Goal: Find specific page/section: Find specific page/section

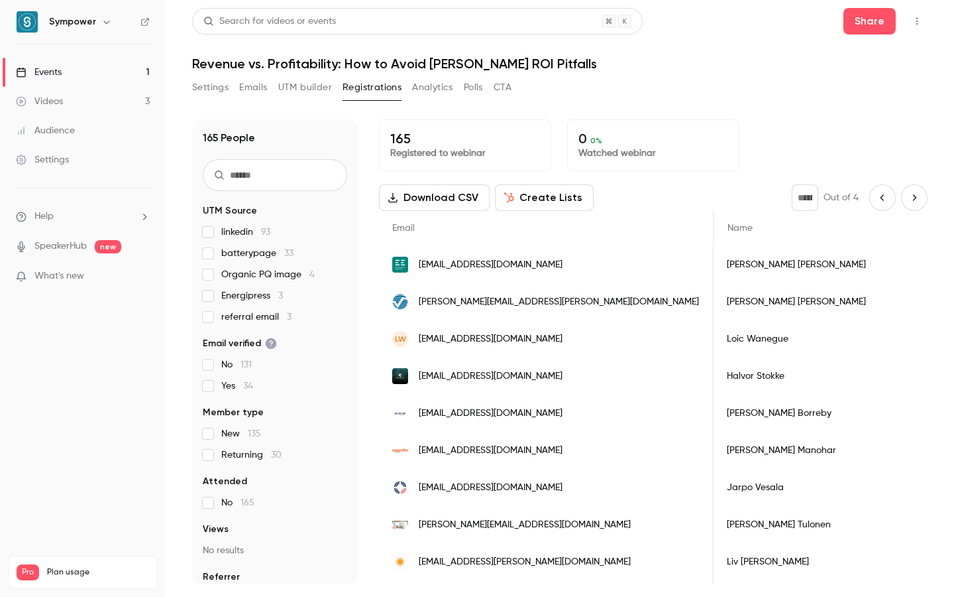
scroll to position [0, 692]
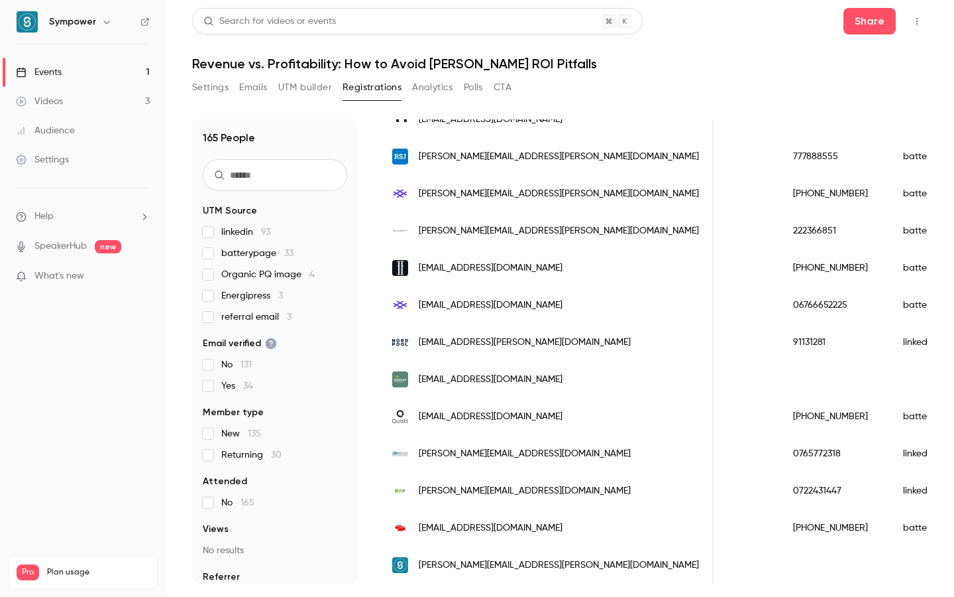
click at [56, 75] on div "Events" at bounding box center [39, 72] width 46 height 13
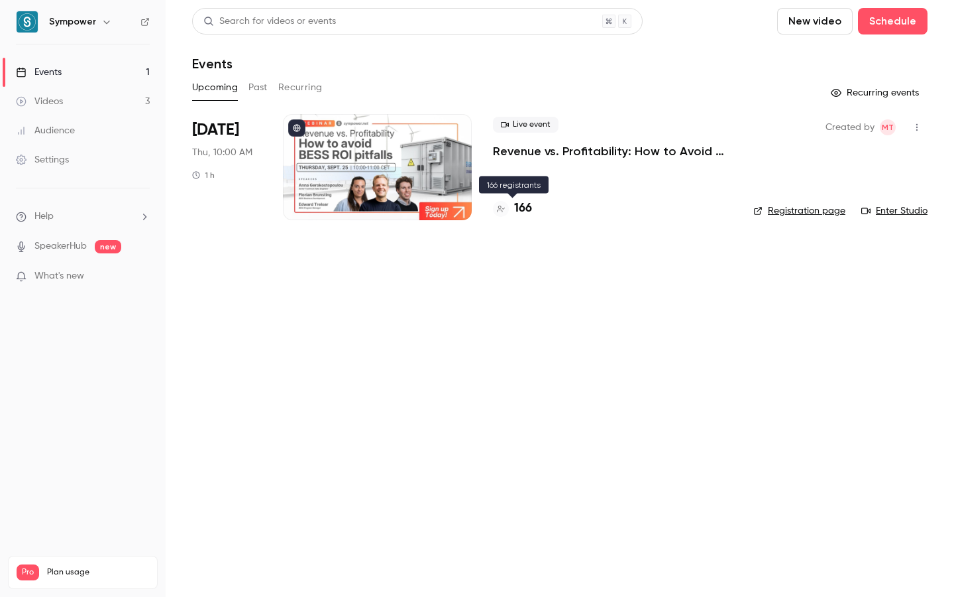
click at [515, 209] on h4 "166" at bounding box center [523, 209] width 18 height 18
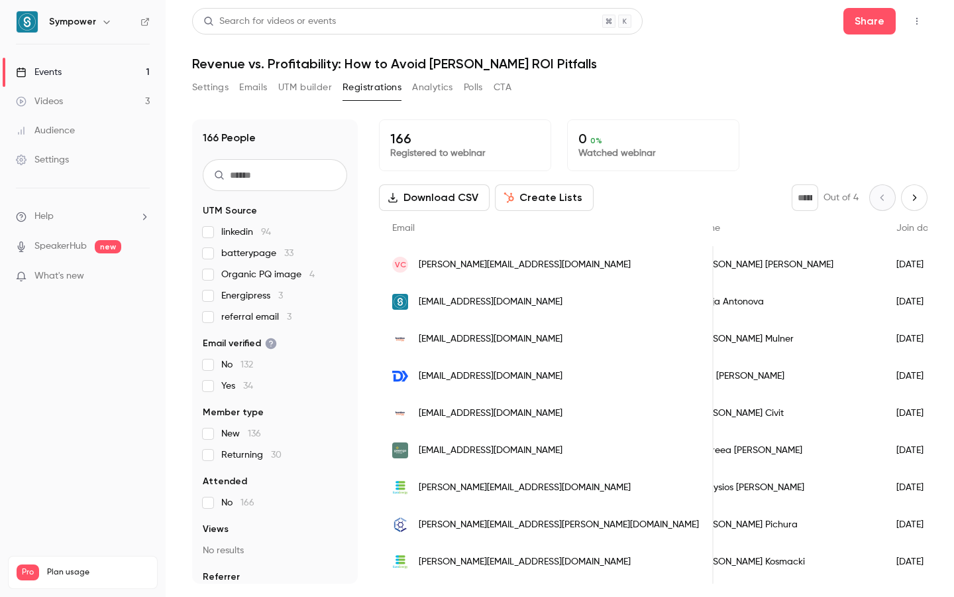
scroll to position [0, 6]
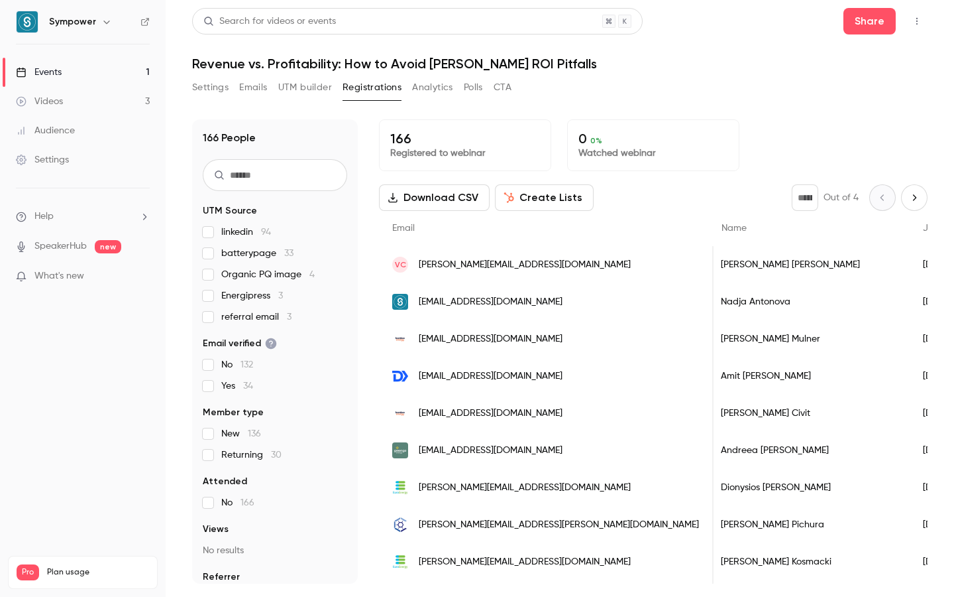
click at [40, 71] on div "Events" at bounding box center [39, 72] width 46 height 13
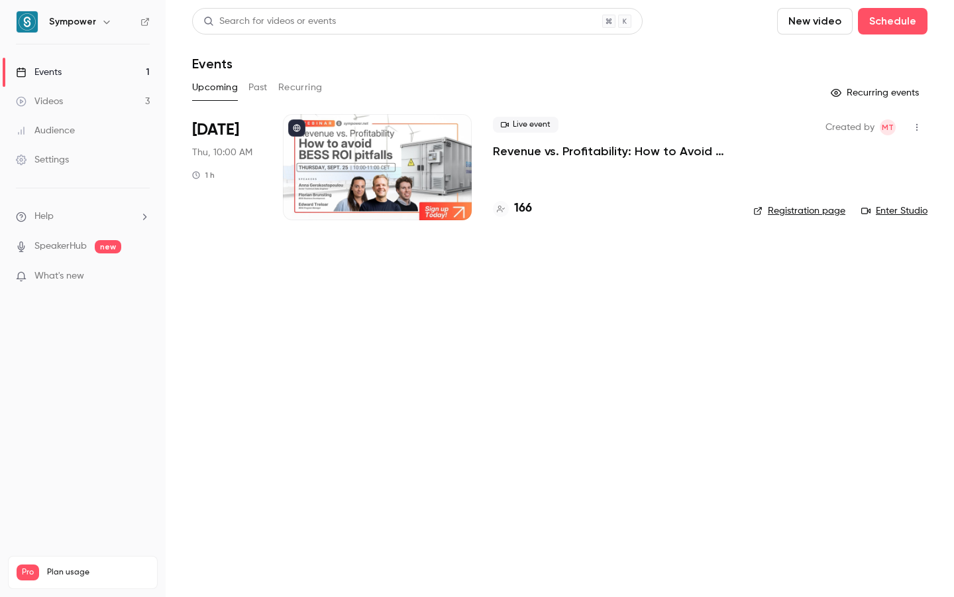
click at [257, 81] on button "Past" at bounding box center [258, 87] width 19 height 21
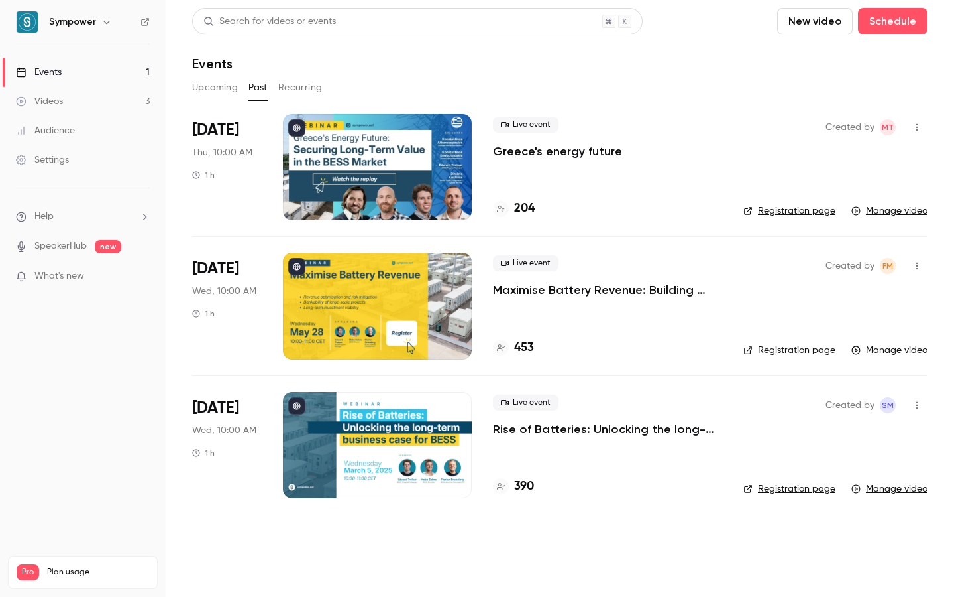
click at [214, 93] on button "Upcoming" at bounding box center [215, 87] width 46 height 21
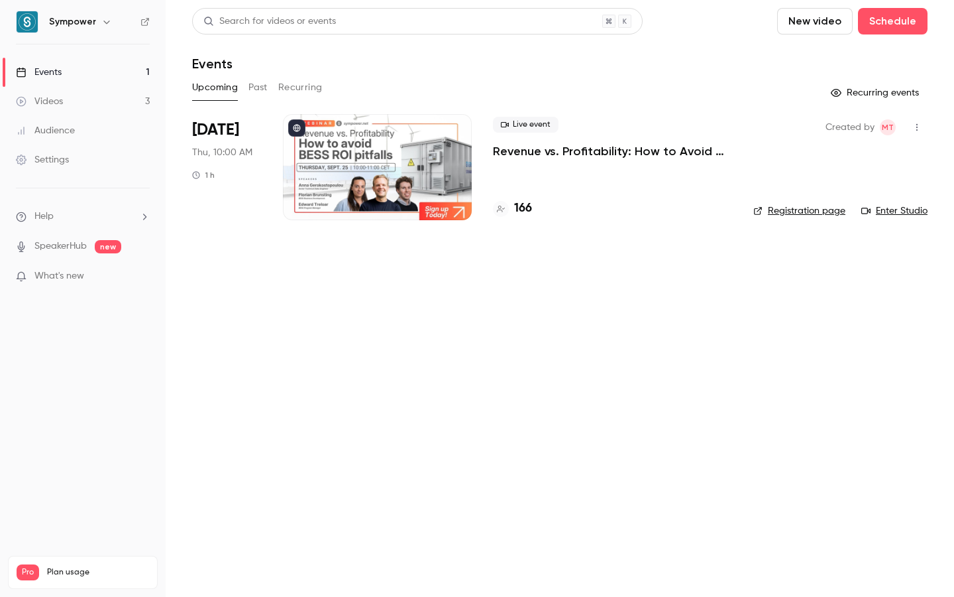
click at [257, 87] on button "Past" at bounding box center [258, 87] width 19 height 21
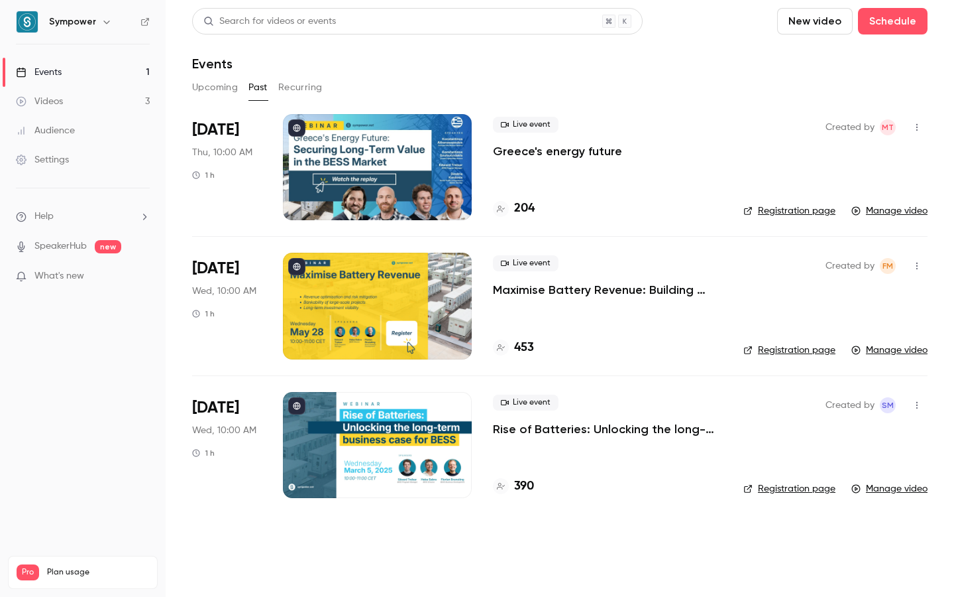
click at [226, 84] on button "Upcoming" at bounding box center [215, 87] width 46 height 21
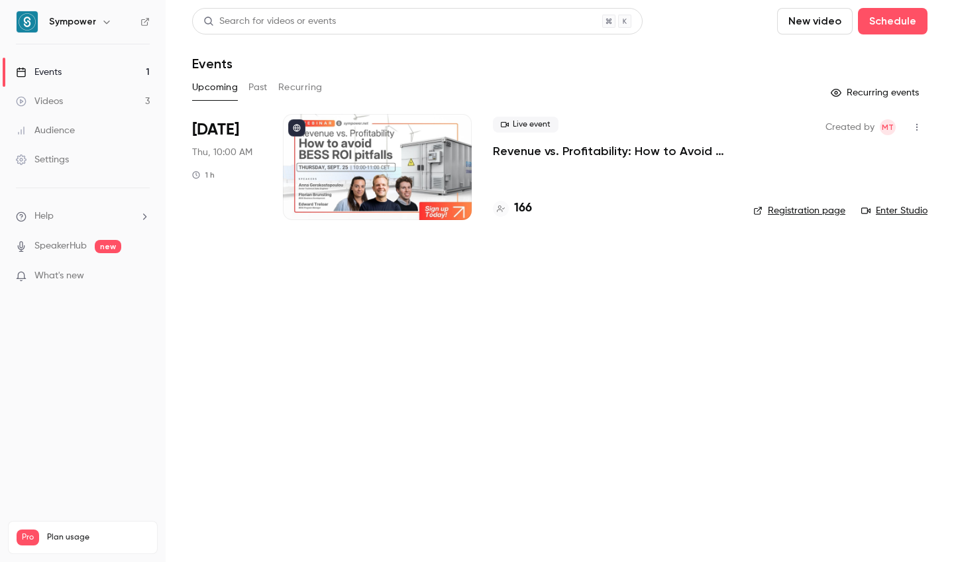
click at [523, 209] on h4 "166" at bounding box center [523, 209] width 18 height 18
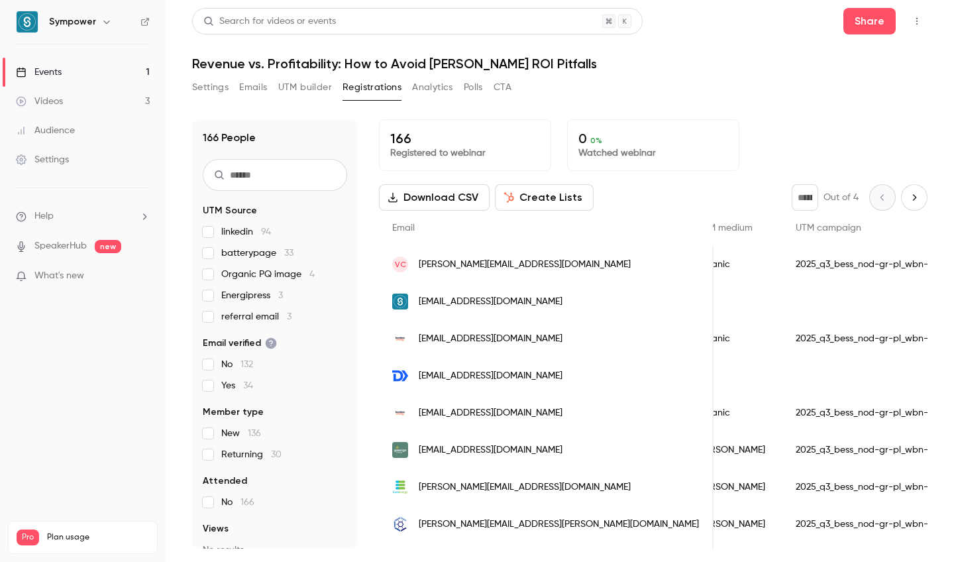
scroll to position [0, 949]
click at [916, 201] on icon "Next page" at bounding box center [914, 197] width 15 height 11
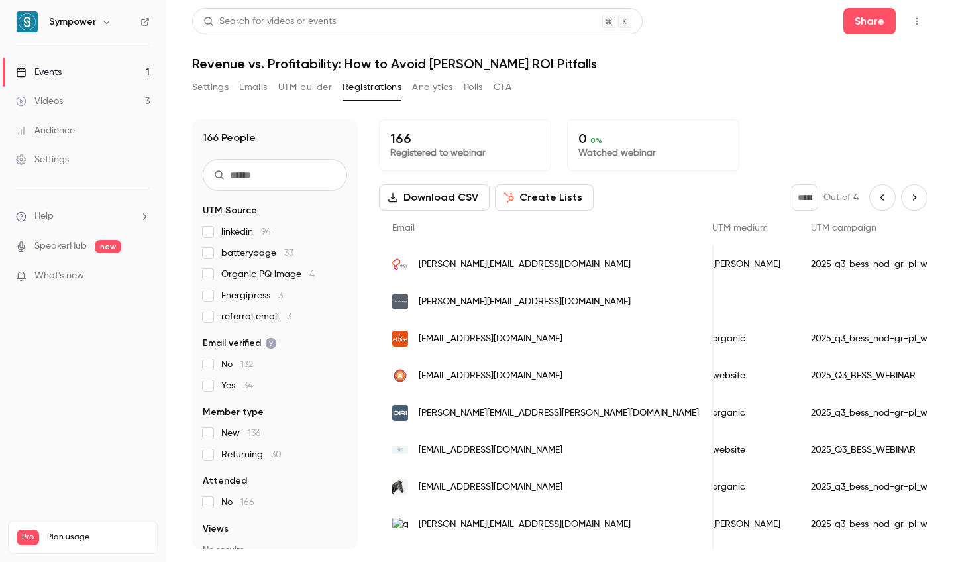
click at [916, 201] on icon "Next page" at bounding box center [914, 197] width 15 height 11
type input "*"
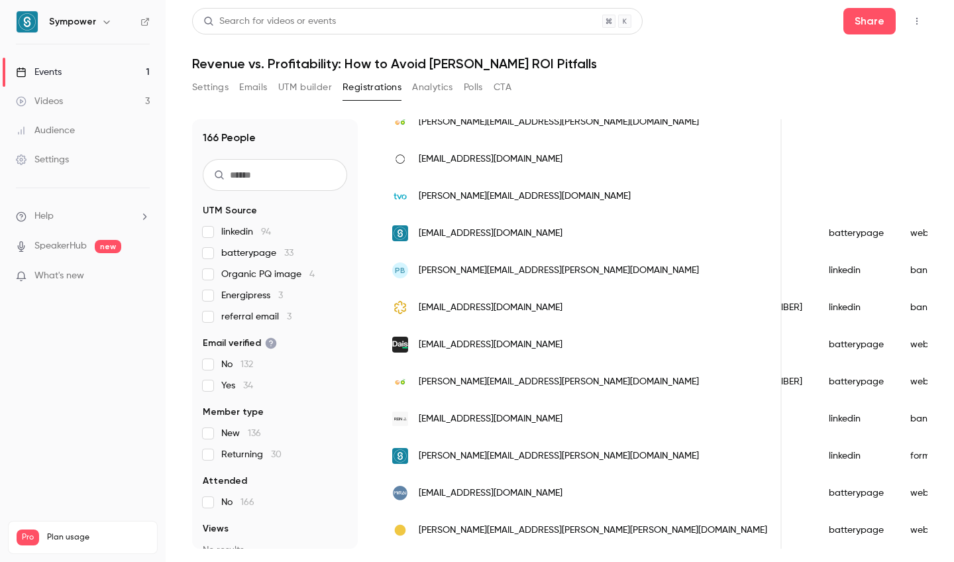
scroll to position [0, 763]
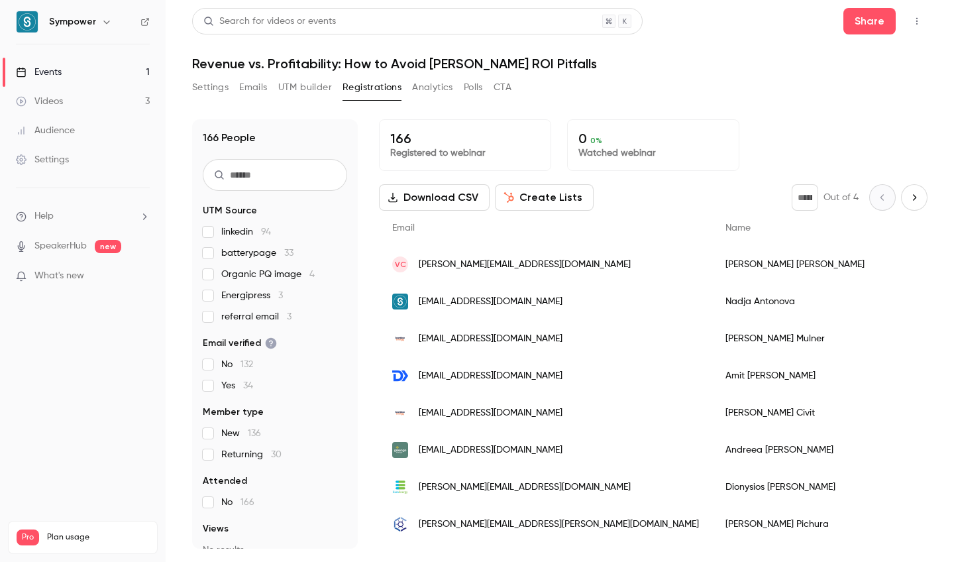
click at [925, 200] on button "Next page" at bounding box center [914, 197] width 27 height 27
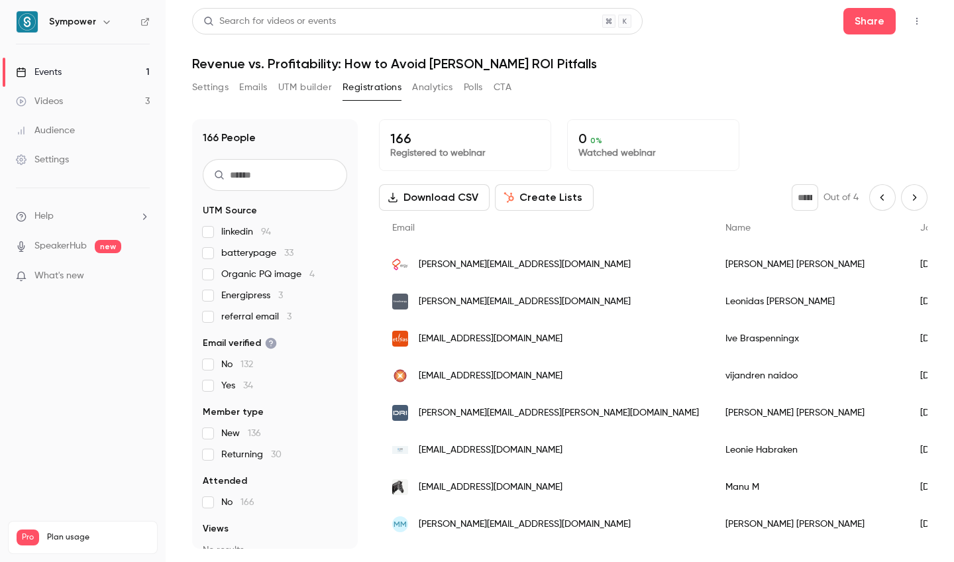
click at [925, 200] on button "Next page" at bounding box center [914, 197] width 27 height 27
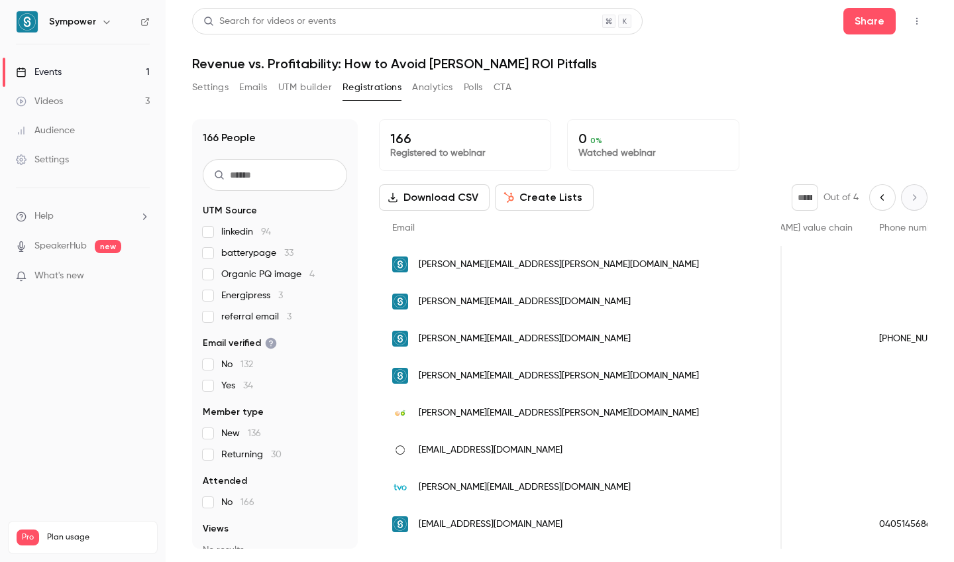
click at [878, 206] on button "Previous page" at bounding box center [883, 197] width 27 height 27
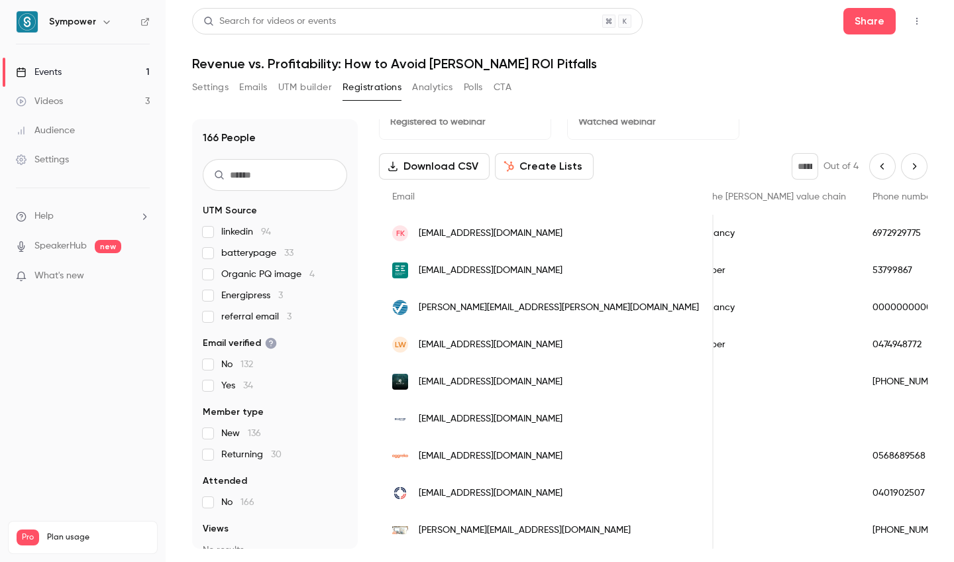
scroll to position [15, 0]
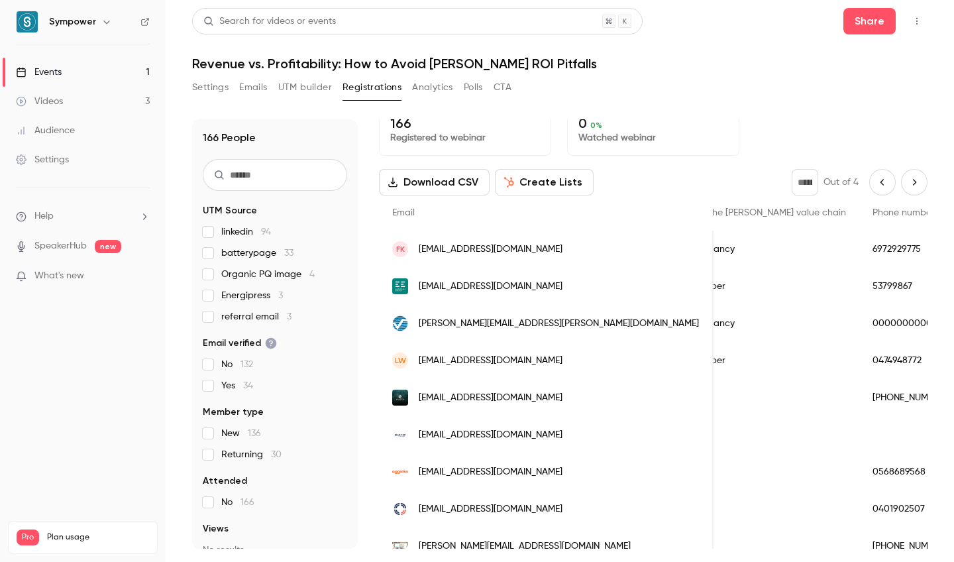
click at [884, 172] on button "Previous page" at bounding box center [883, 182] width 27 height 27
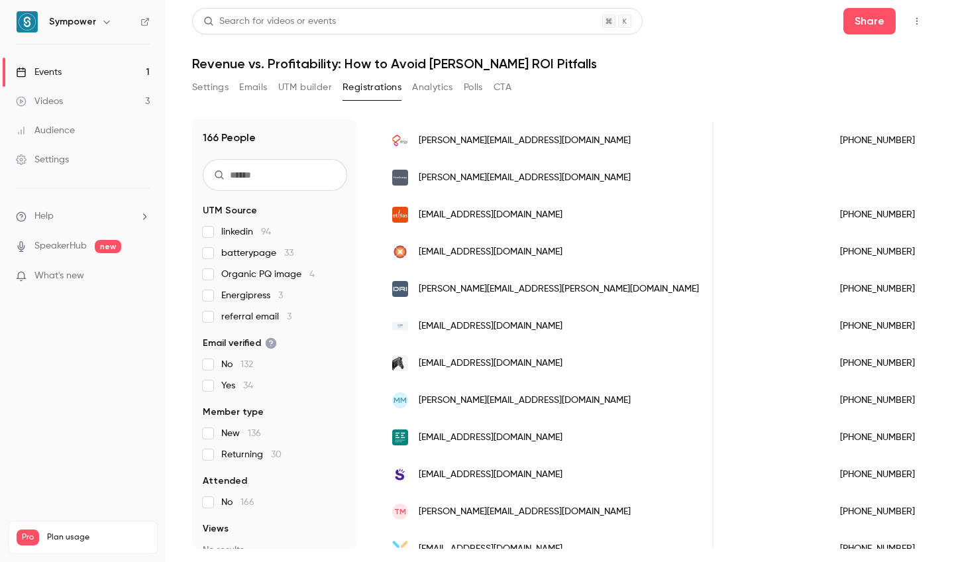
scroll to position [0, 0]
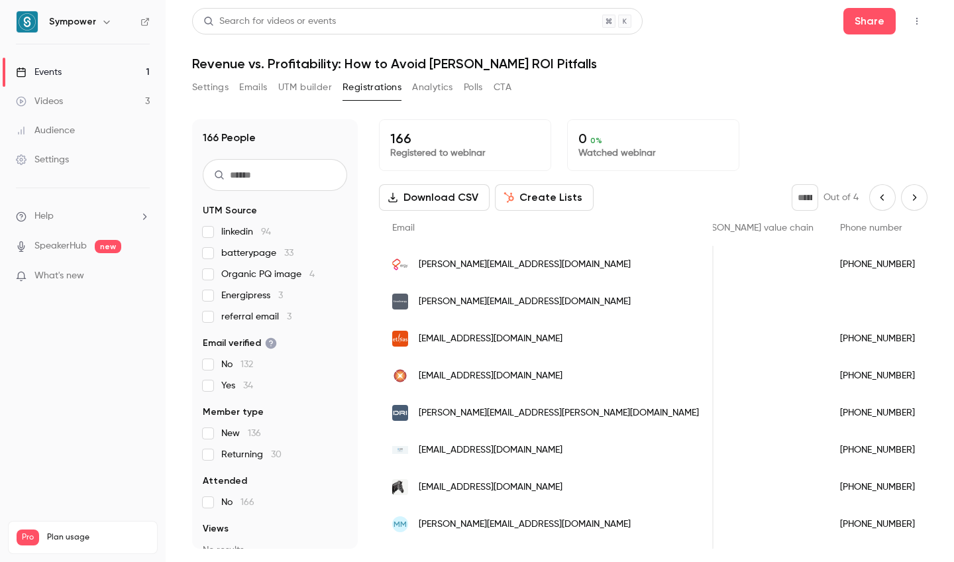
click at [884, 194] on icon "Previous page" at bounding box center [883, 197] width 15 height 11
type input "*"
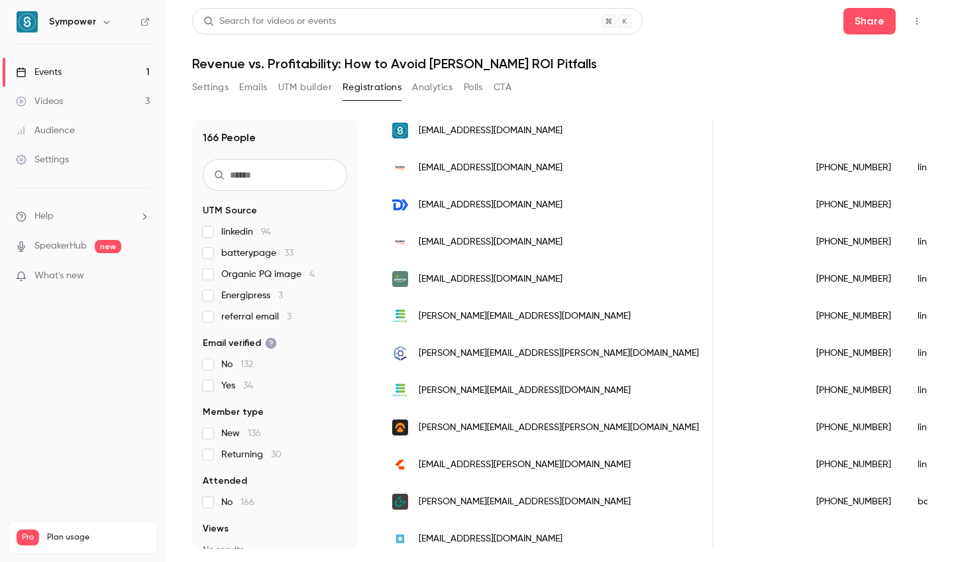
scroll to position [0, 668]
